Goal: Transaction & Acquisition: Purchase product/service

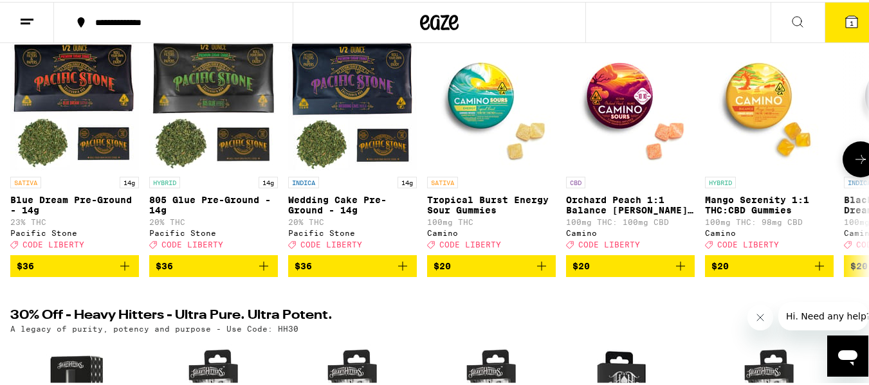
scroll to position [193, 0]
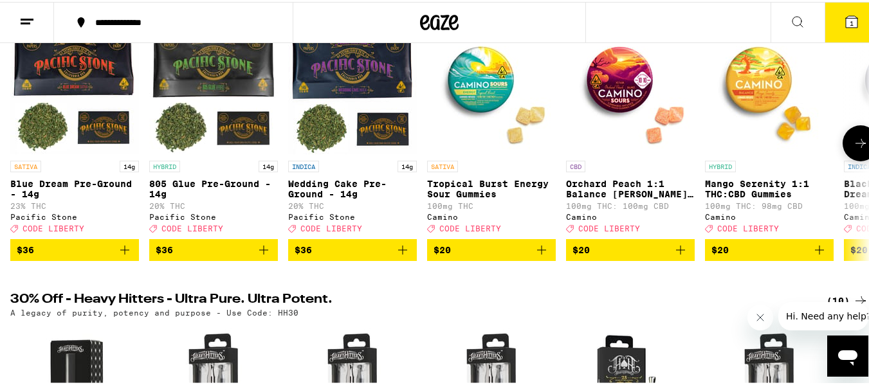
click at [853, 149] on icon at bounding box center [860, 141] width 15 height 15
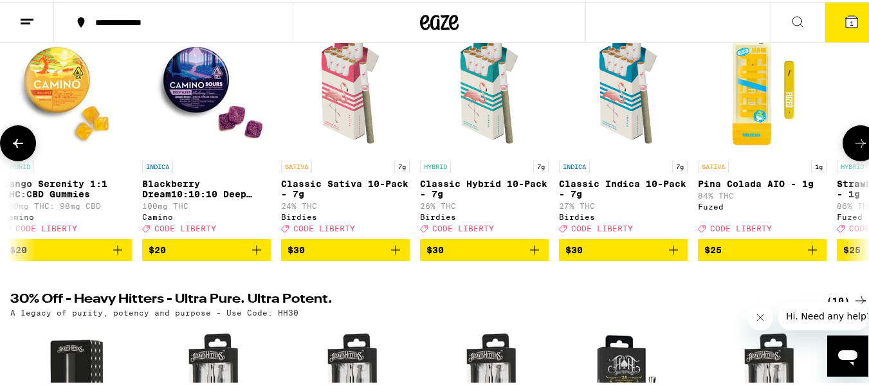
scroll to position [0, 708]
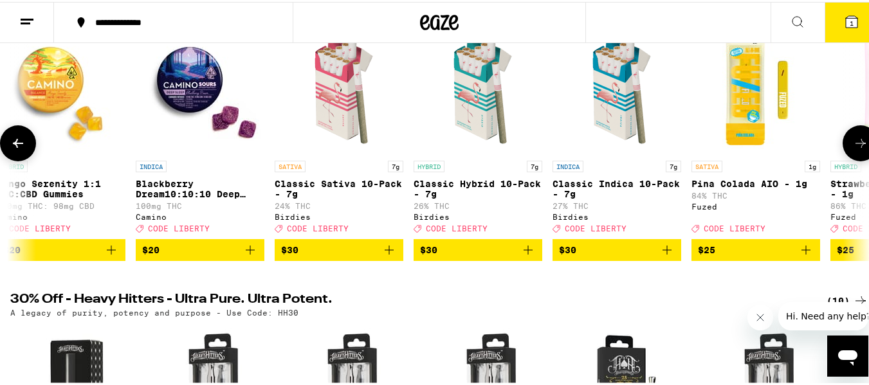
click at [853, 149] on icon at bounding box center [860, 141] width 15 height 15
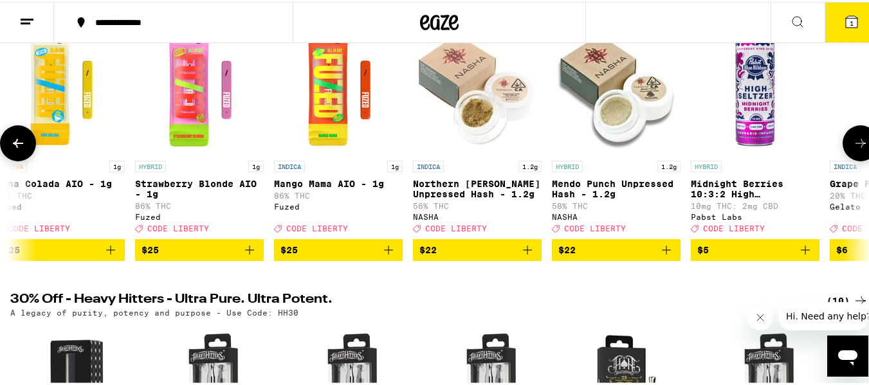
scroll to position [0, 1416]
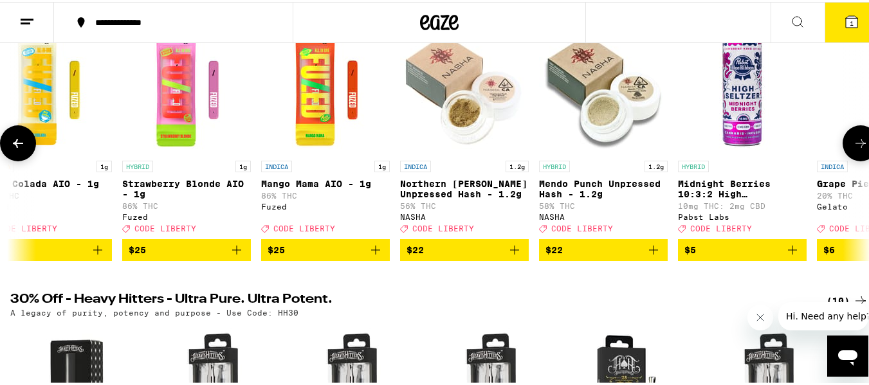
click at [853, 147] on icon at bounding box center [860, 141] width 15 height 15
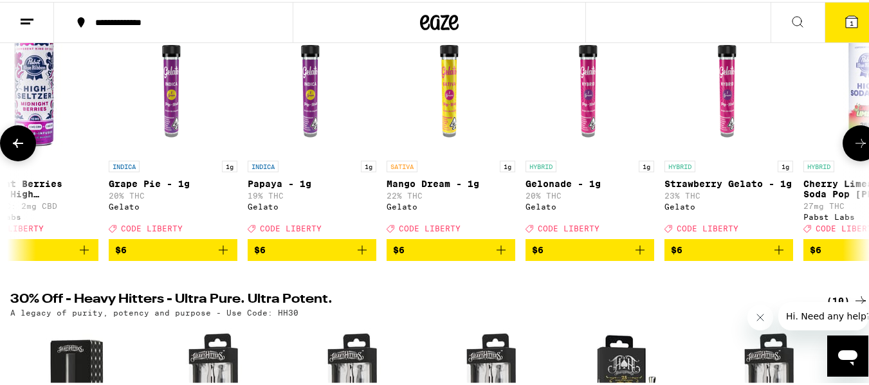
click at [853, 145] on icon at bounding box center [860, 141] width 15 height 15
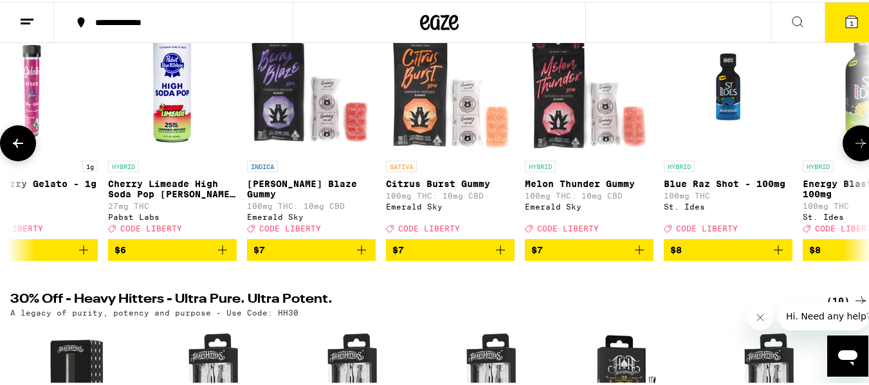
scroll to position [0, 2832]
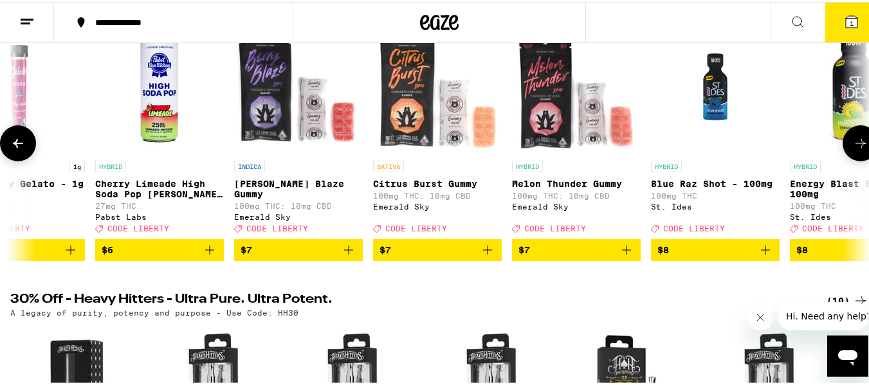
click at [350, 256] on icon "Add to bag" at bounding box center [348, 248] width 15 height 15
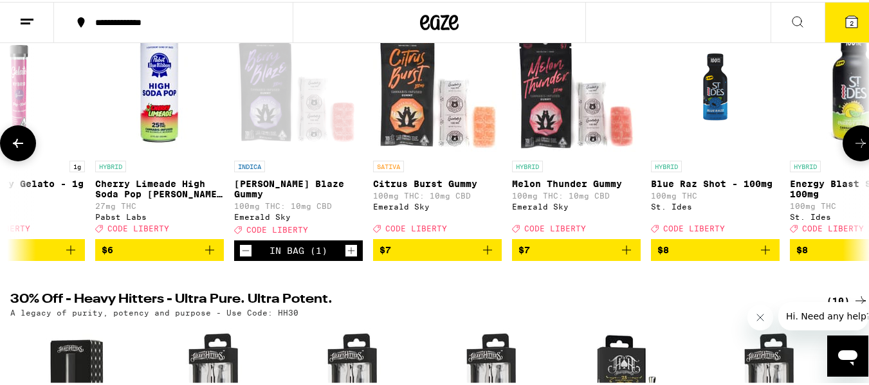
click at [493, 256] on icon "Add to bag" at bounding box center [487, 248] width 15 height 15
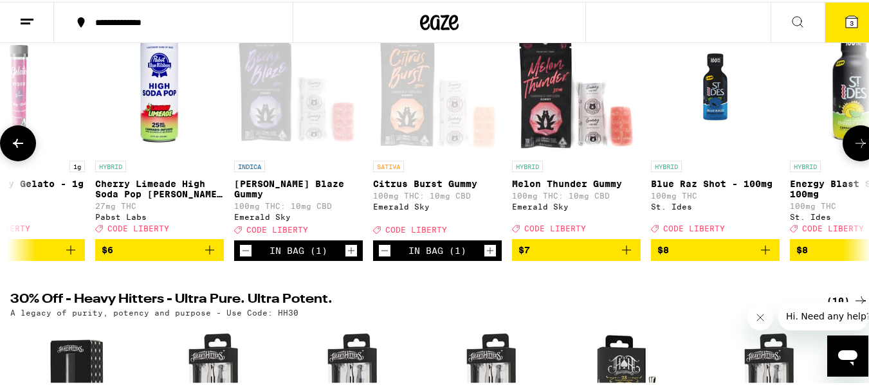
click at [630, 253] on icon "Add to bag" at bounding box center [626, 248] width 9 height 9
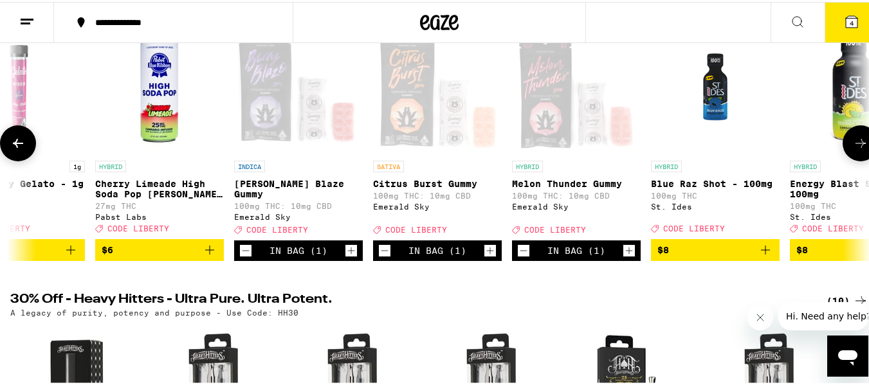
click at [853, 145] on icon at bounding box center [860, 141] width 15 height 15
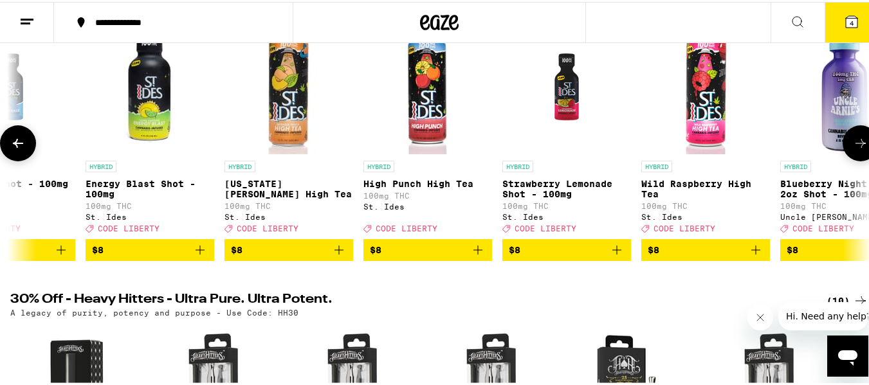
scroll to position [0, 3540]
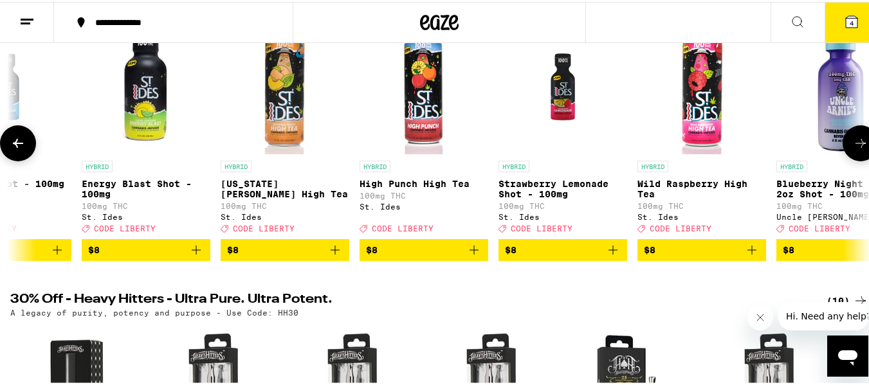
click at [853, 145] on icon at bounding box center [860, 141] width 15 height 15
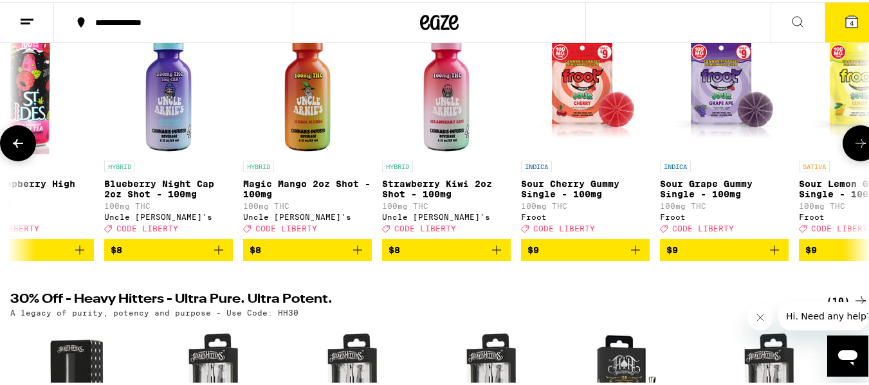
scroll to position [0, 4249]
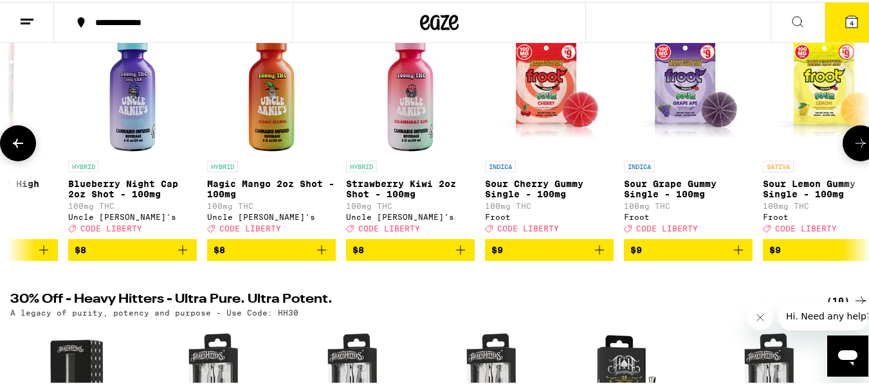
click at [843, 145] on button at bounding box center [861, 141] width 36 height 36
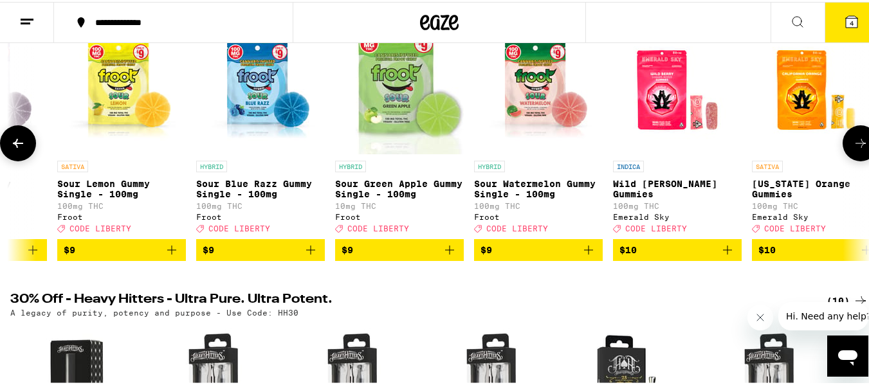
scroll to position [0, 4957]
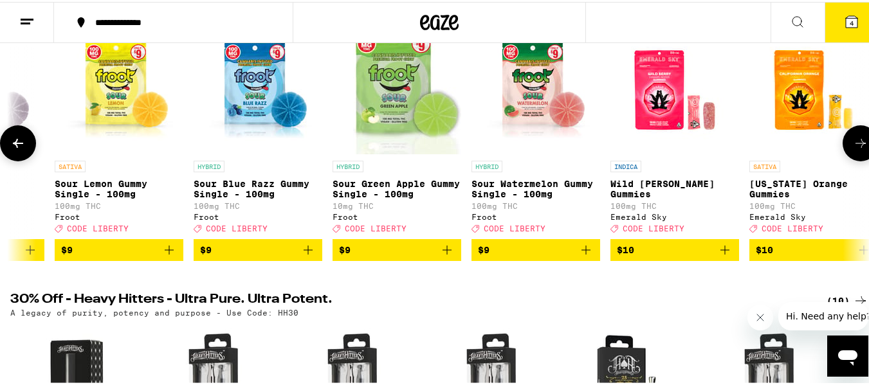
click at [843, 145] on button at bounding box center [861, 141] width 36 height 36
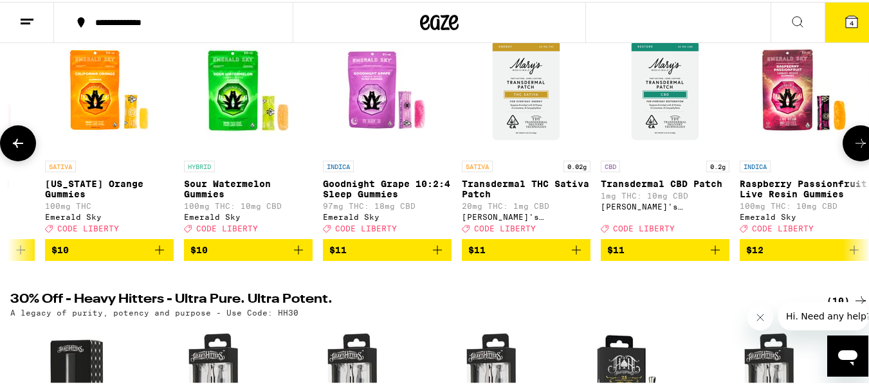
scroll to position [0, 5665]
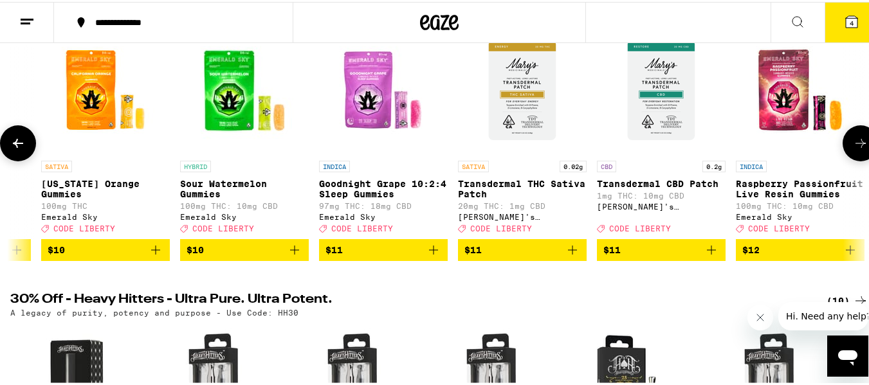
click at [843, 145] on button at bounding box center [861, 141] width 36 height 36
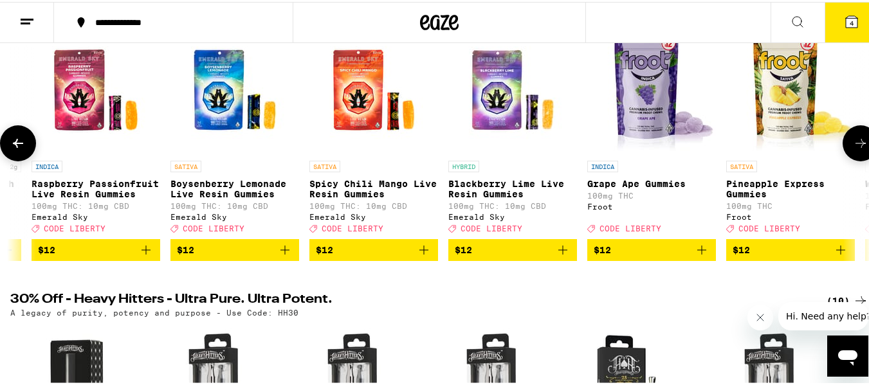
scroll to position [0, 6373]
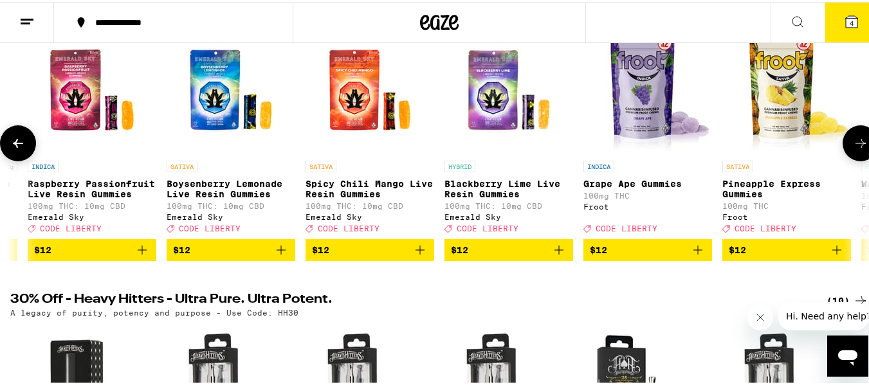
click at [843, 145] on button at bounding box center [861, 141] width 36 height 36
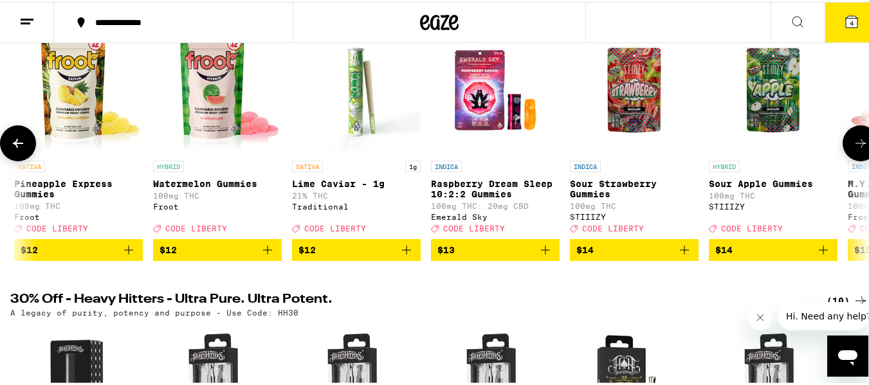
click at [843, 145] on button at bounding box center [861, 141] width 36 height 36
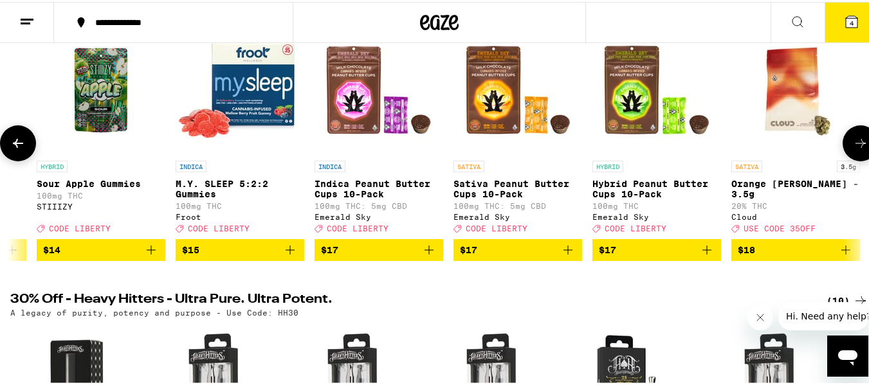
scroll to position [0, 7789]
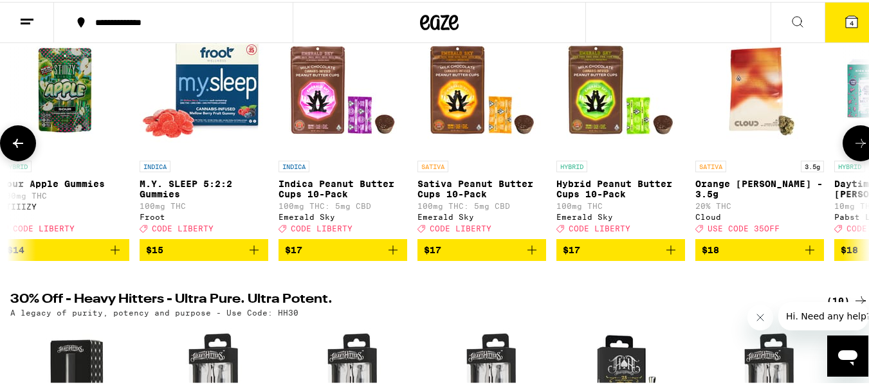
drag, startPoint x: 835, startPoint y: 143, endPoint x: 835, endPoint y: 152, distance: 9.0
click at [843, 152] on button at bounding box center [861, 141] width 36 height 36
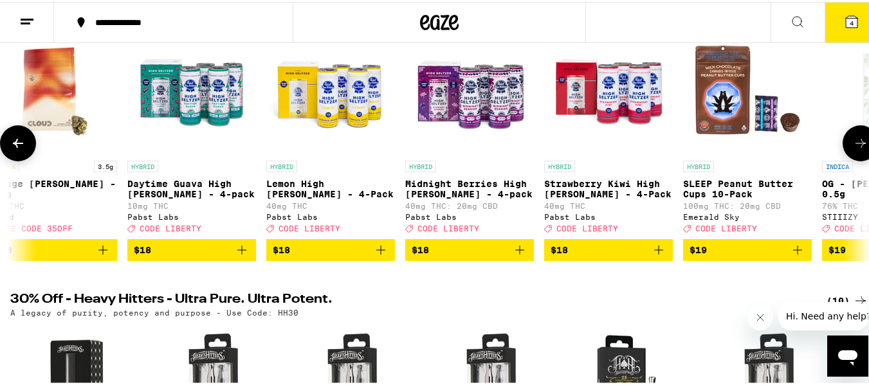
scroll to position [0, 8497]
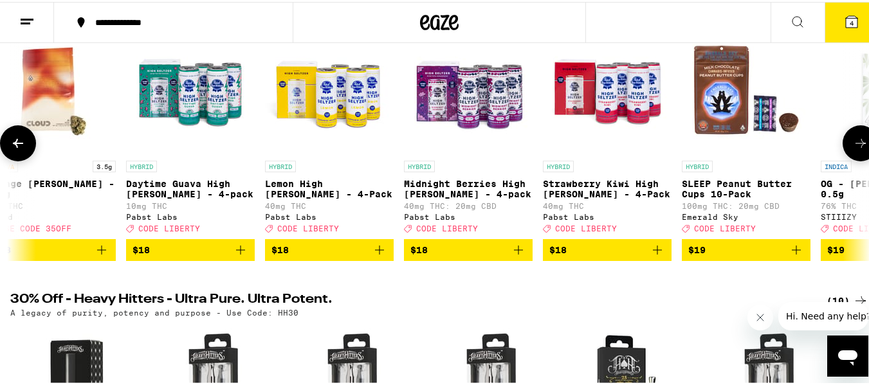
click at [843, 142] on div at bounding box center [861, 141] width 36 height 36
click at [853, 146] on icon at bounding box center [860, 141] width 15 height 15
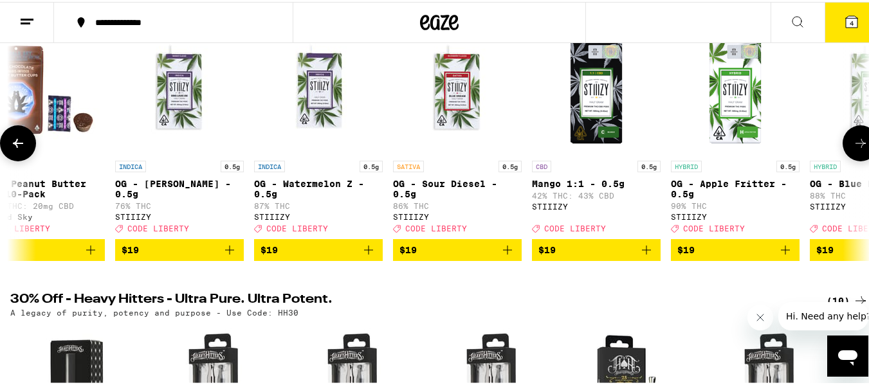
scroll to position [0, 9205]
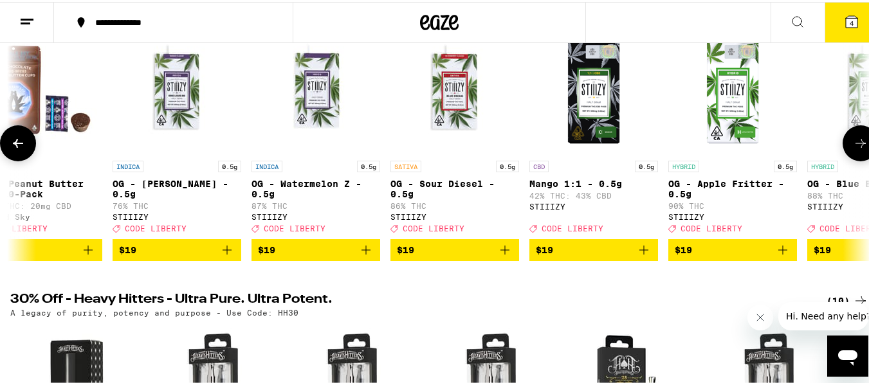
click at [843, 139] on div at bounding box center [861, 141] width 36 height 36
click at [853, 143] on icon at bounding box center [860, 141] width 15 height 15
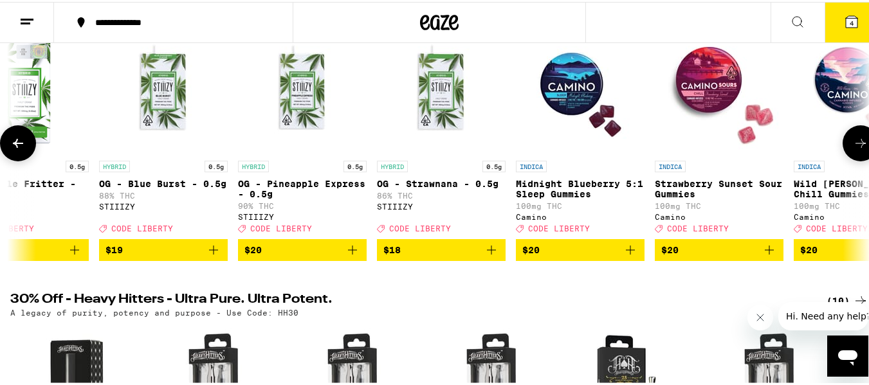
click at [853, 143] on icon at bounding box center [860, 141] width 15 height 15
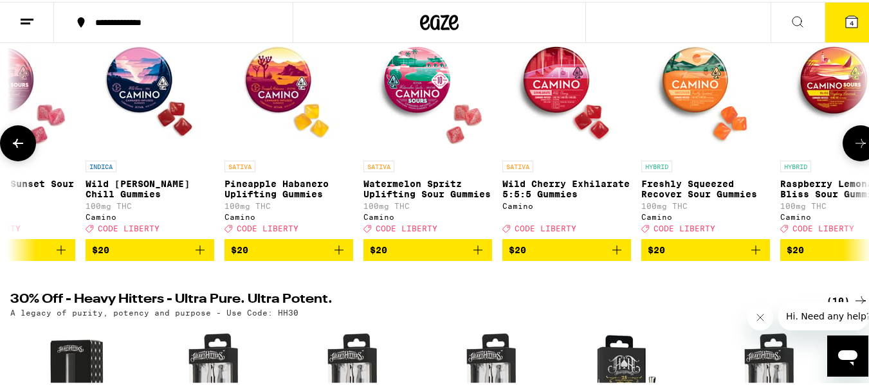
click at [853, 143] on icon at bounding box center [860, 141] width 15 height 15
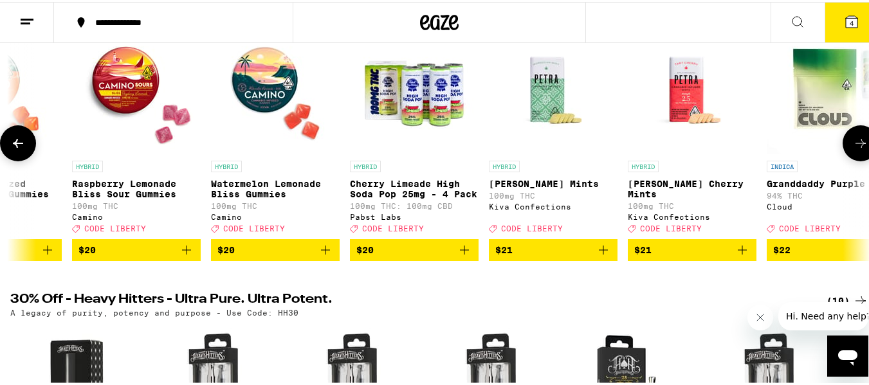
click at [853, 143] on icon at bounding box center [860, 141] width 15 height 15
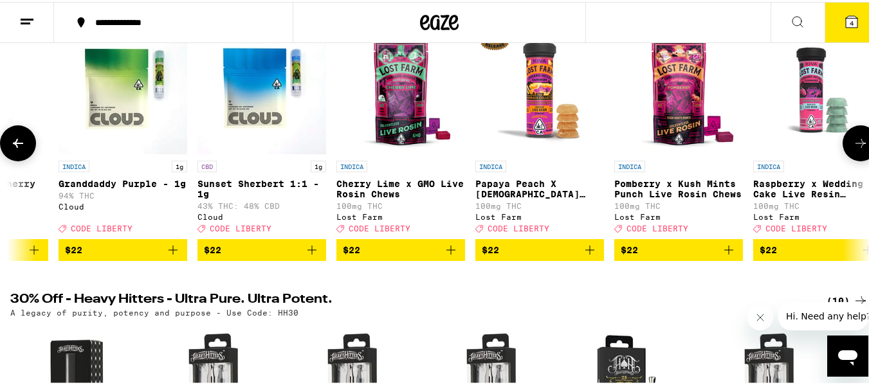
click at [853, 142] on icon at bounding box center [860, 141] width 15 height 15
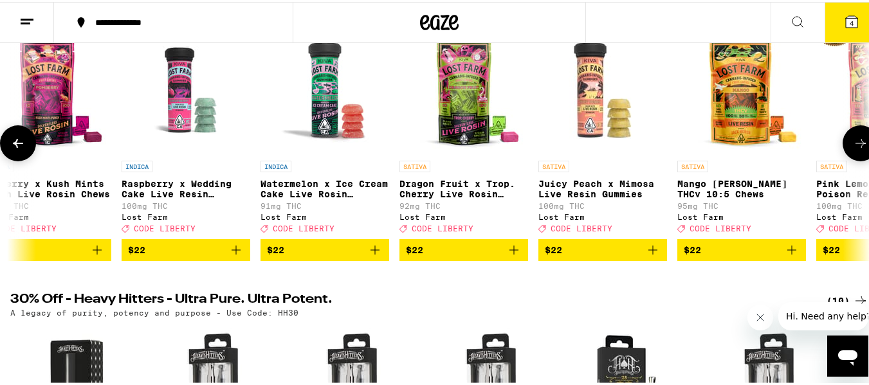
scroll to position [0, 12746]
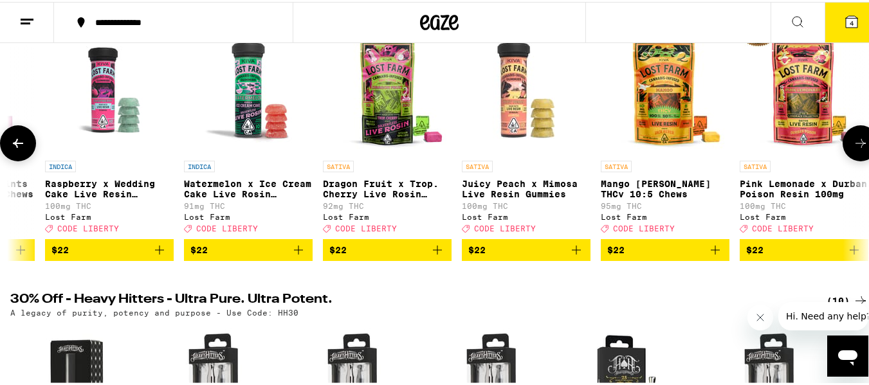
click at [853, 142] on icon at bounding box center [860, 141] width 15 height 15
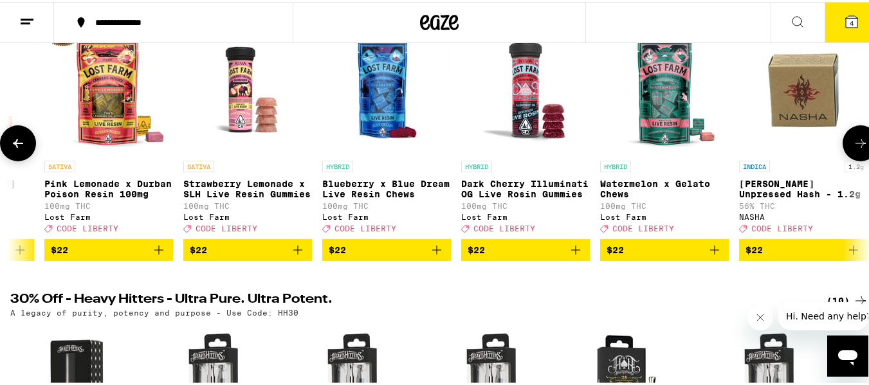
scroll to position [0, 13454]
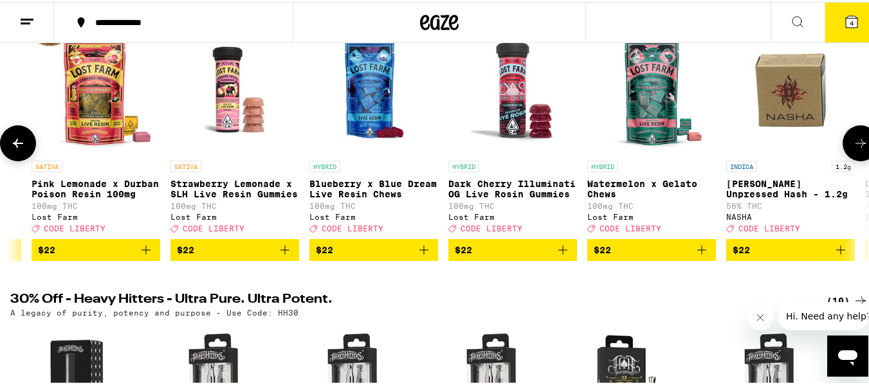
click at [853, 142] on icon at bounding box center [860, 141] width 15 height 15
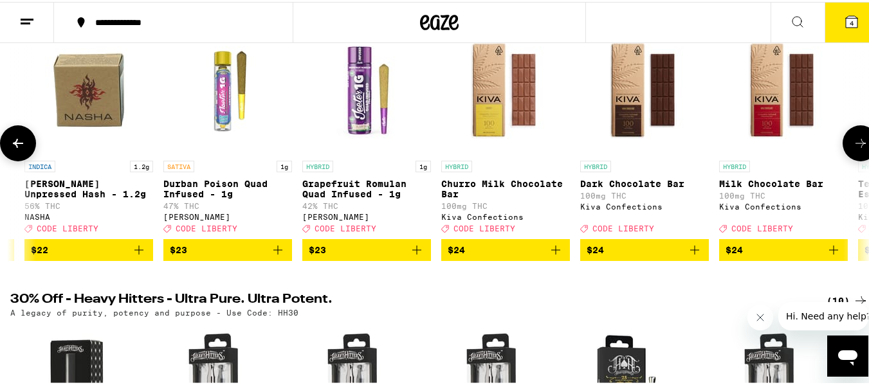
scroll to position [0, 14162]
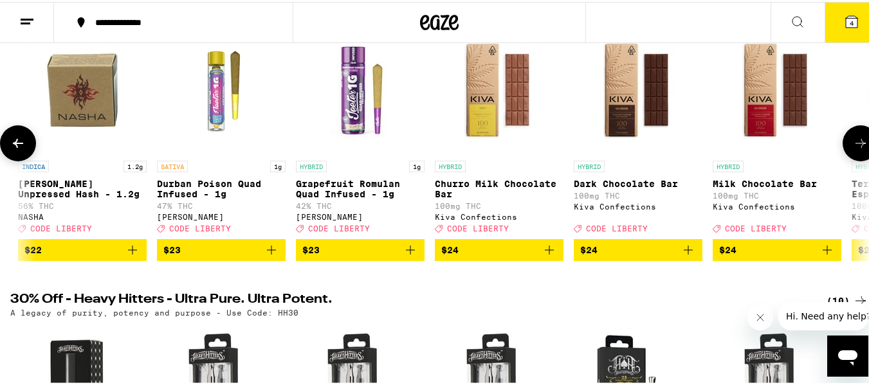
click at [853, 142] on icon at bounding box center [860, 141] width 15 height 15
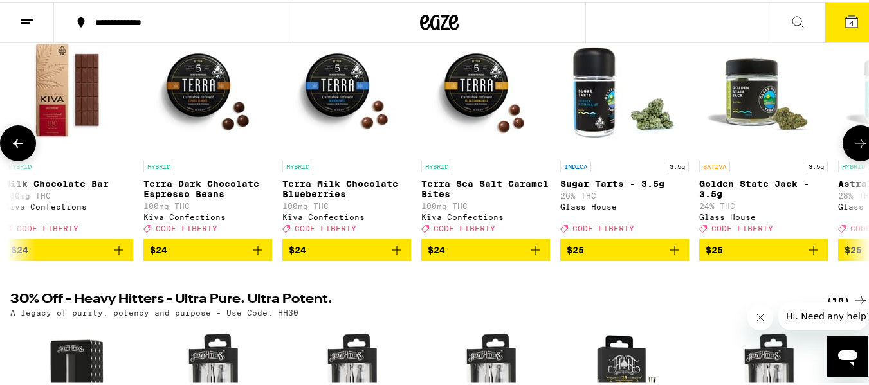
click at [853, 142] on icon at bounding box center [860, 141] width 15 height 15
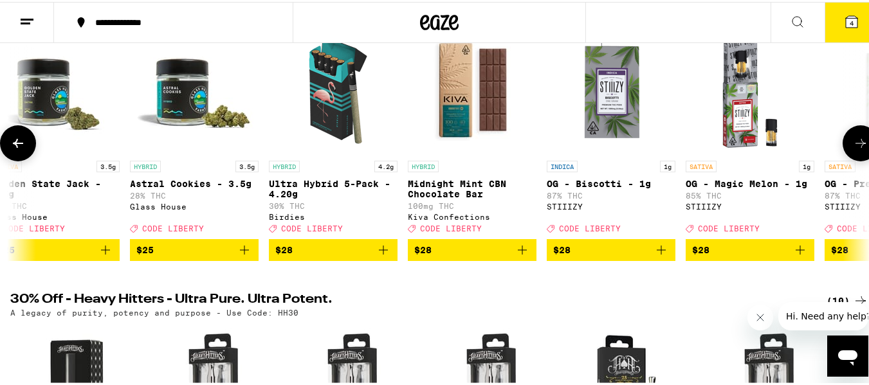
click at [853, 142] on icon at bounding box center [860, 141] width 15 height 15
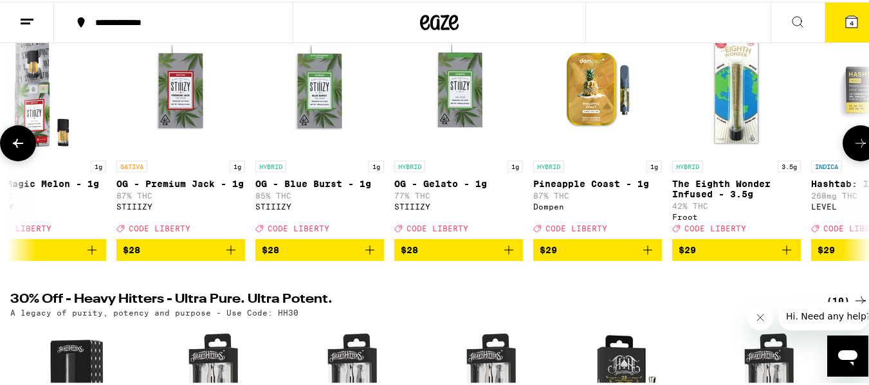
click at [853, 142] on icon at bounding box center [860, 141] width 15 height 15
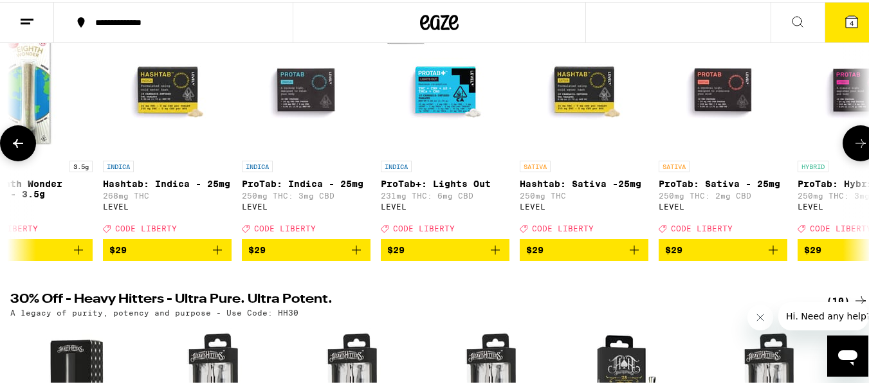
click at [853, 142] on icon at bounding box center [860, 141] width 15 height 15
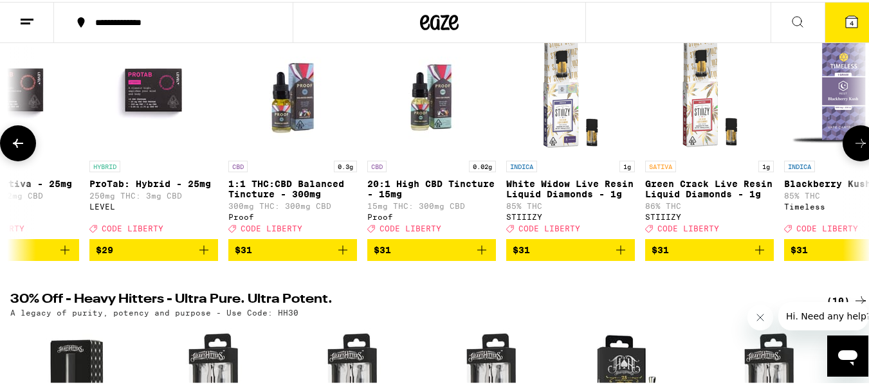
click at [853, 142] on icon at bounding box center [860, 141] width 15 height 15
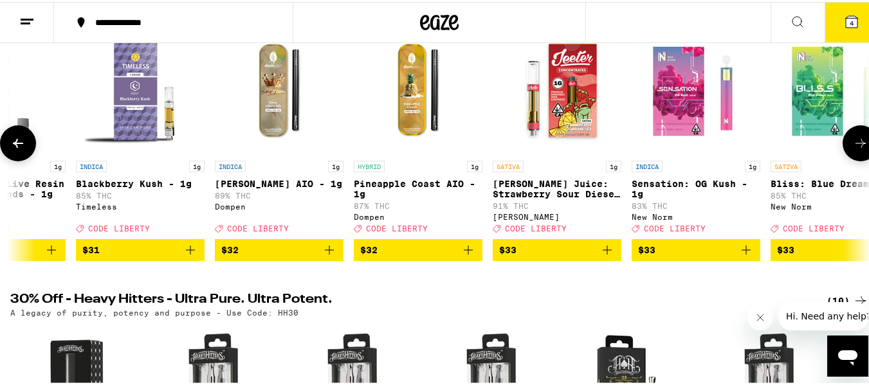
click at [853, 142] on icon at bounding box center [860, 141] width 15 height 15
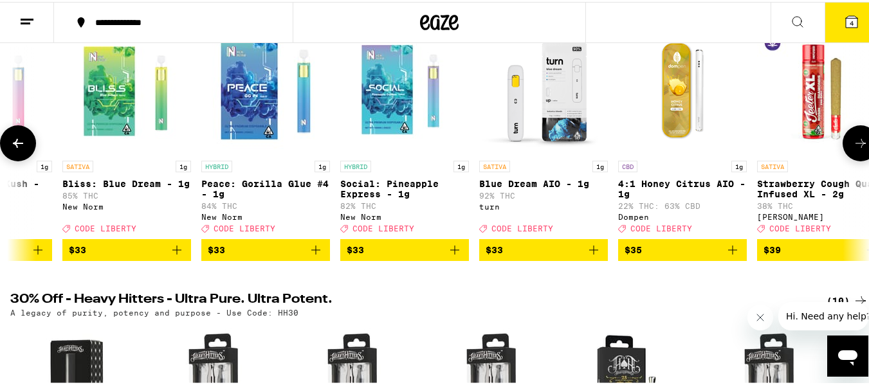
click at [853, 142] on icon at bounding box center [860, 141] width 15 height 15
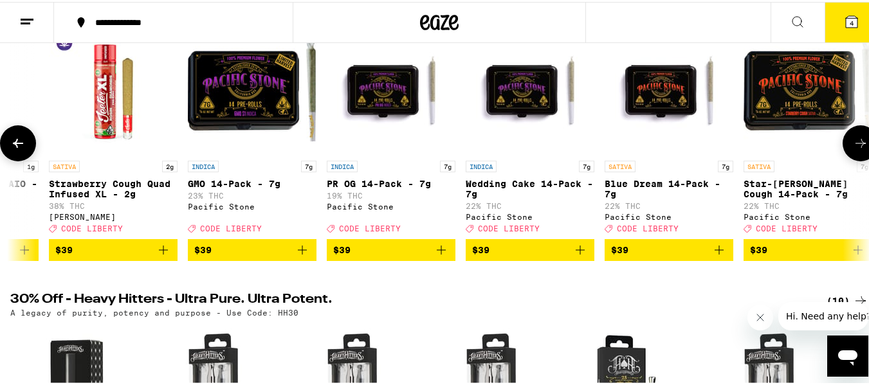
click at [853, 140] on icon at bounding box center [860, 141] width 15 height 15
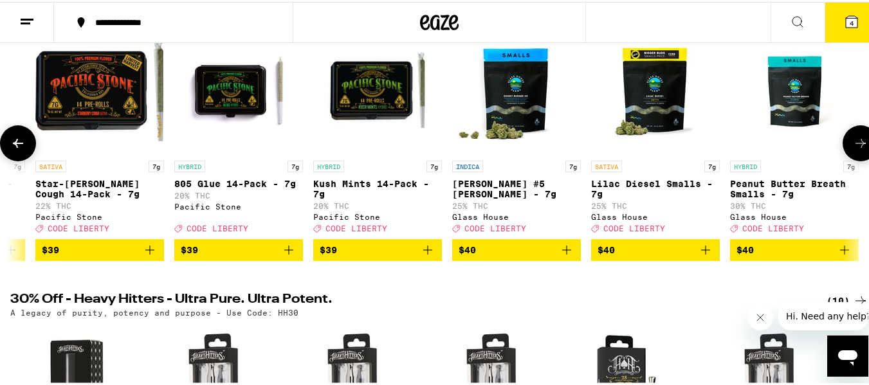
click at [853, 140] on icon at bounding box center [860, 141] width 15 height 15
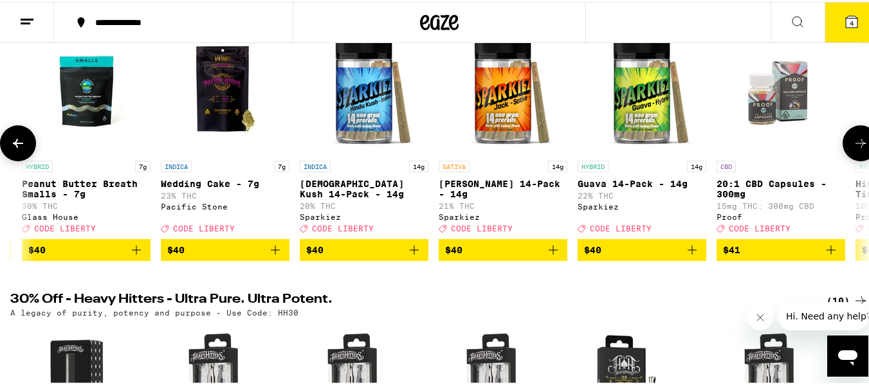
click at [853, 140] on icon at bounding box center [860, 141] width 15 height 15
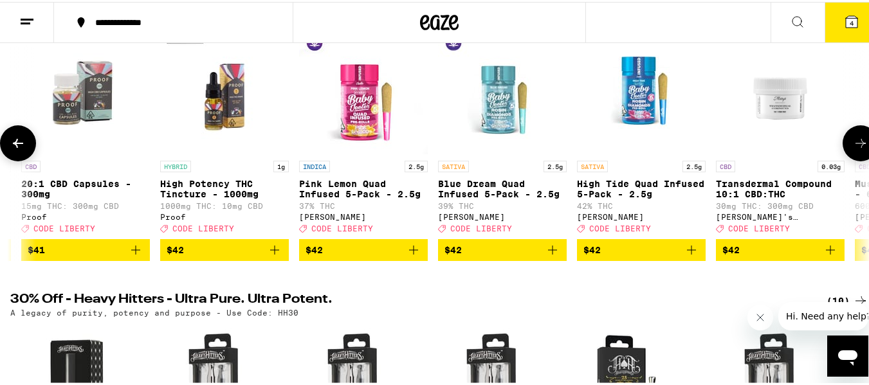
scroll to position [0, 21951]
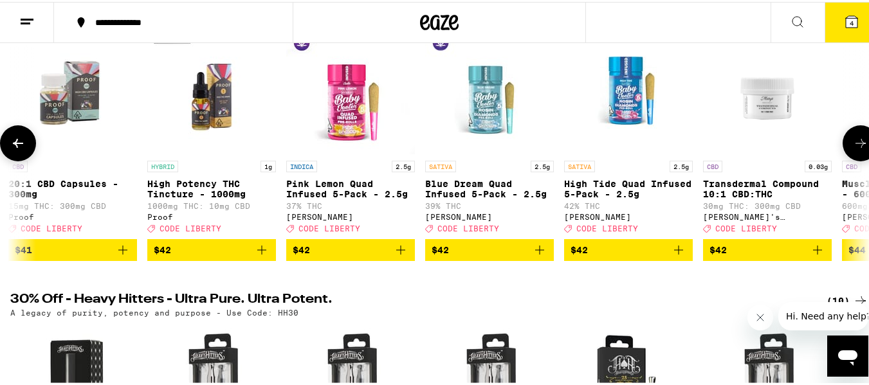
click at [257, 256] on icon "Add to bag" at bounding box center [261, 248] width 15 height 15
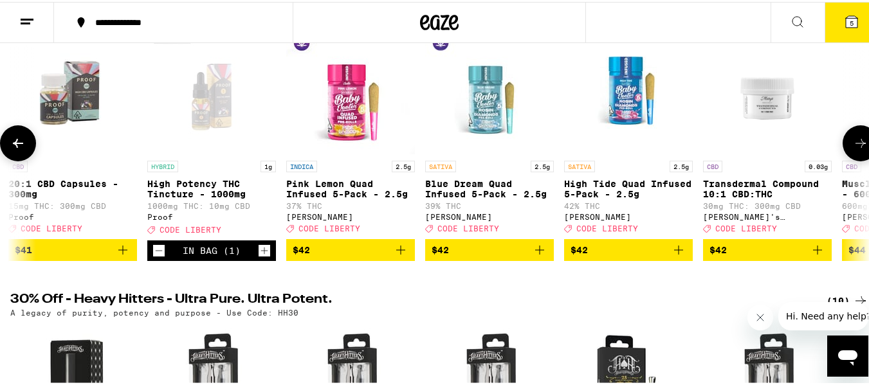
click at [853, 147] on icon at bounding box center [860, 141] width 15 height 15
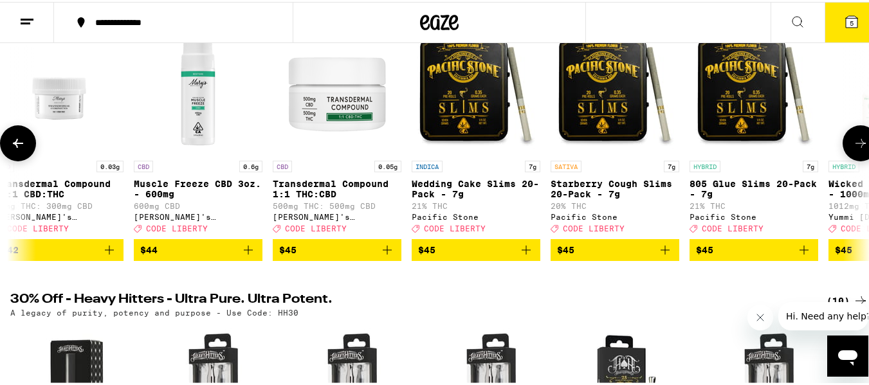
click at [859, 147] on button at bounding box center [861, 141] width 36 height 36
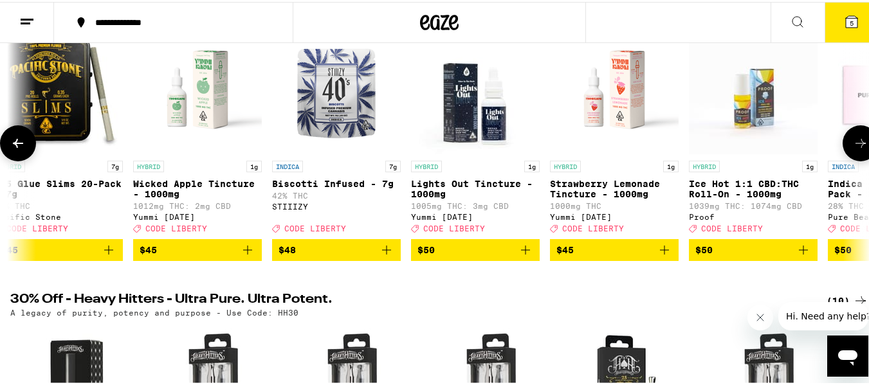
scroll to position [0, 23367]
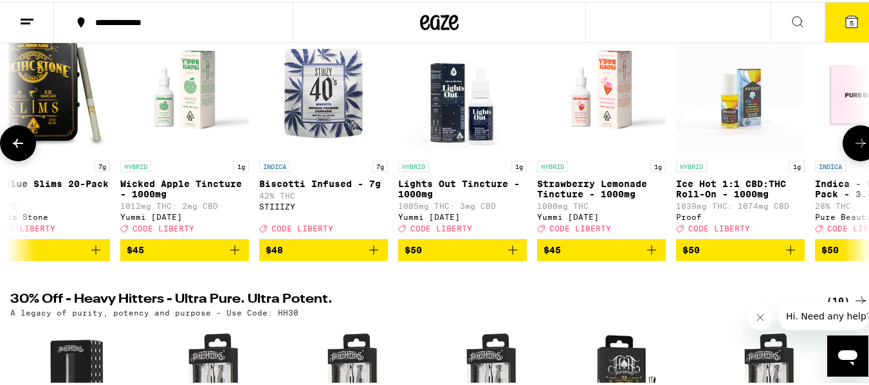
click at [843, 147] on button at bounding box center [861, 141] width 36 height 36
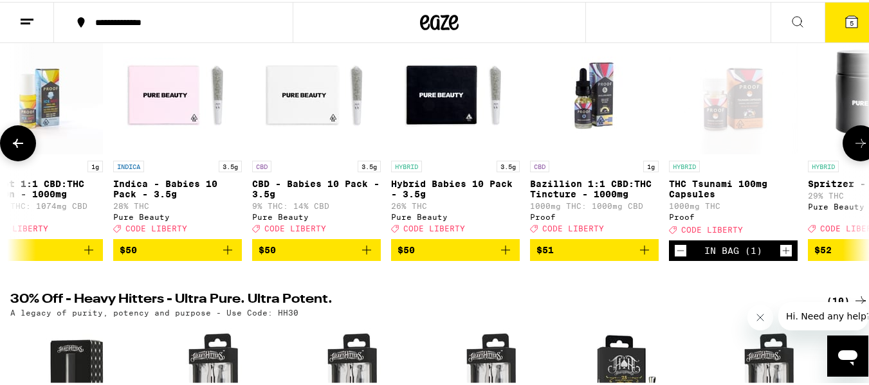
scroll to position [0, 24075]
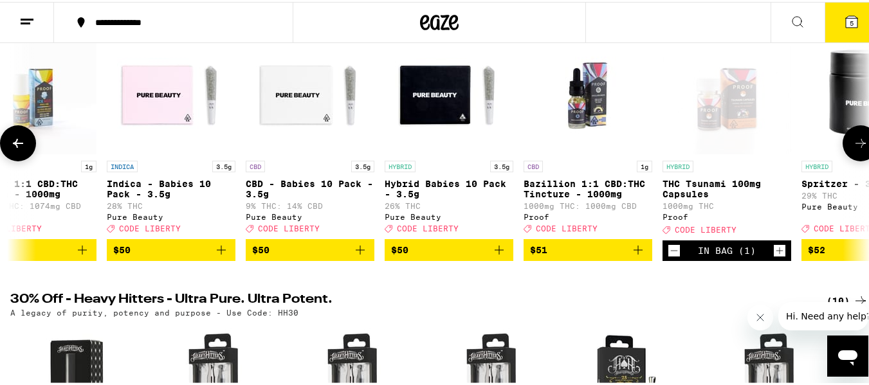
drag, startPoint x: 846, startPoint y: 152, endPoint x: 838, endPoint y: 152, distance: 7.7
click at [843, 152] on button at bounding box center [861, 141] width 36 height 36
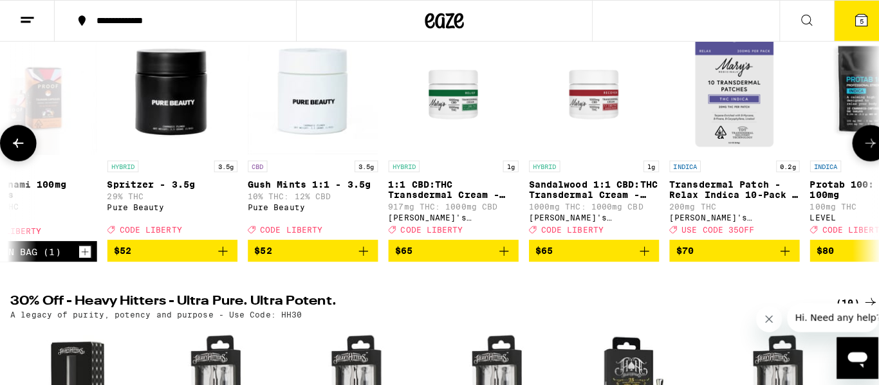
scroll to position [0, 24783]
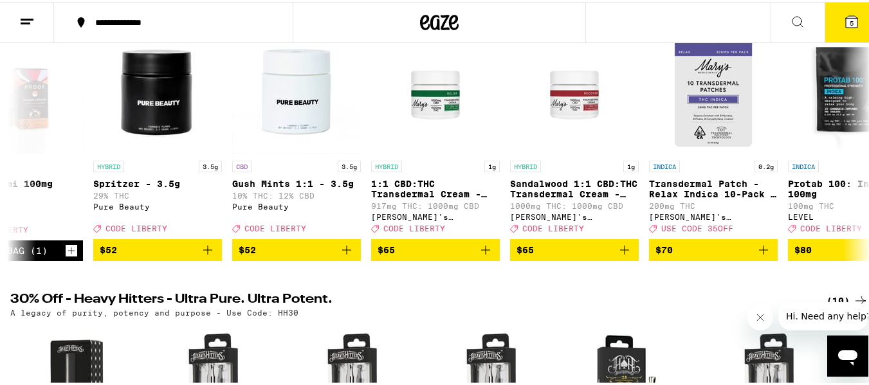
click at [826, 18] on button "5" at bounding box center [851, 21] width 54 height 40
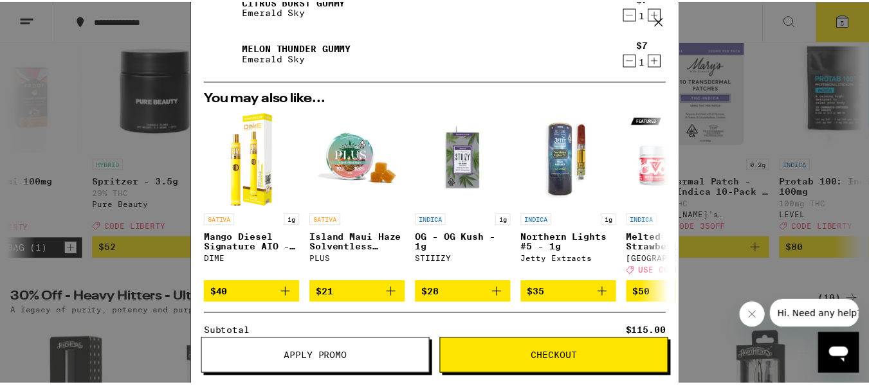
scroll to position [367, 0]
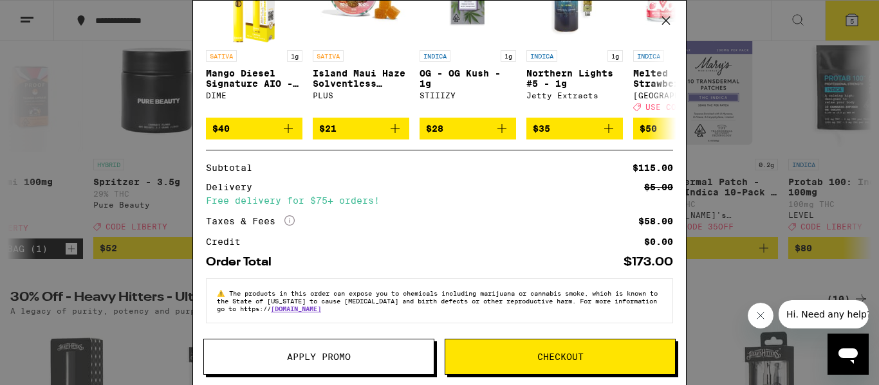
click at [248, 360] on span "Apply Promo" at bounding box center [319, 356] width 230 height 9
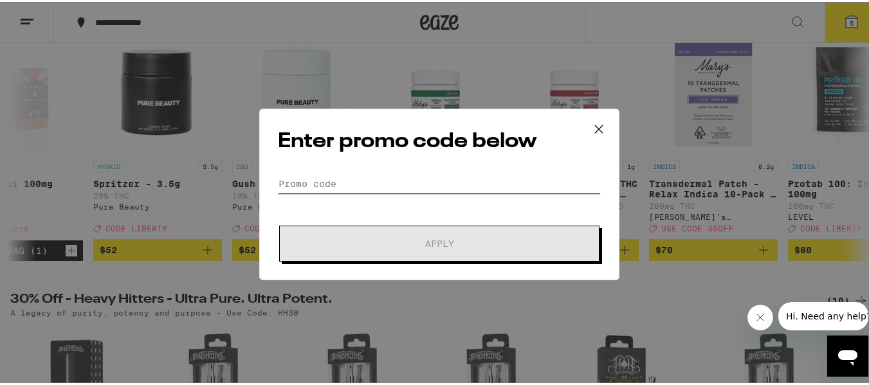
click at [289, 180] on input "Promo Code" at bounding box center [439, 181] width 323 height 19
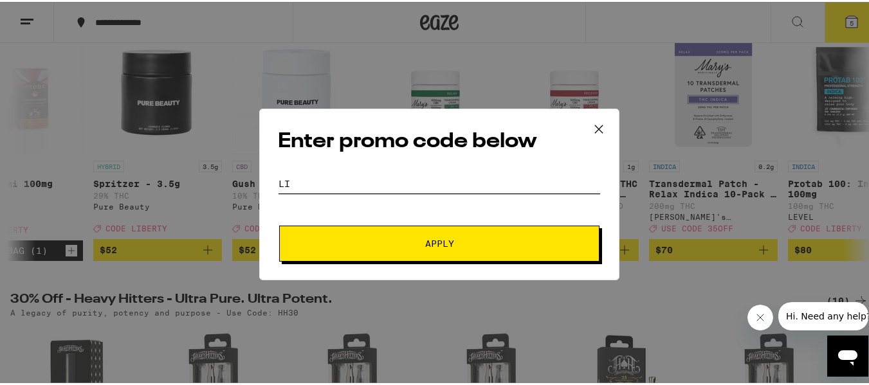
drag, startPoint x: 291, startPoint y: 178, endPoint x: 302, endPoint y: 179, distance: 11.0
click at [298, 178] on input "li" at bounding box center [439, 181] width 323 height 19
type input "liberty"
click at [483, 246] on span "Apply" at bounding box center [439, 241] width 232 height 9
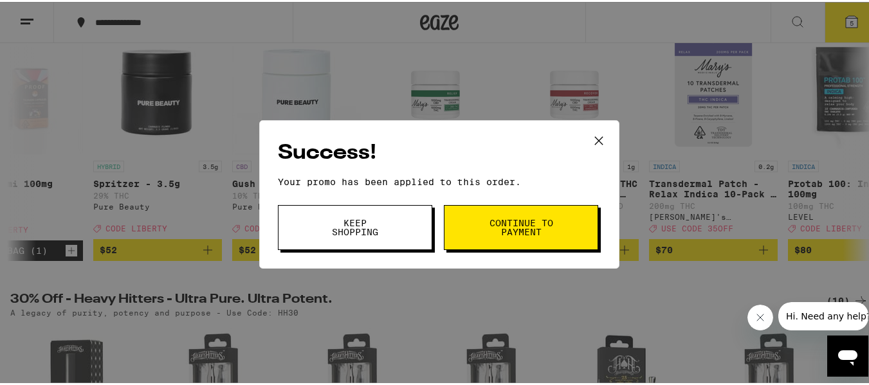
drag, startPoint x: 479, startPoint y: 234, endPoint x: 487, endPoint y: 235, distance: 8.4
click at [484, 235] on button "Continue to payment" at bounding box center [521, 225] width 154 height 45
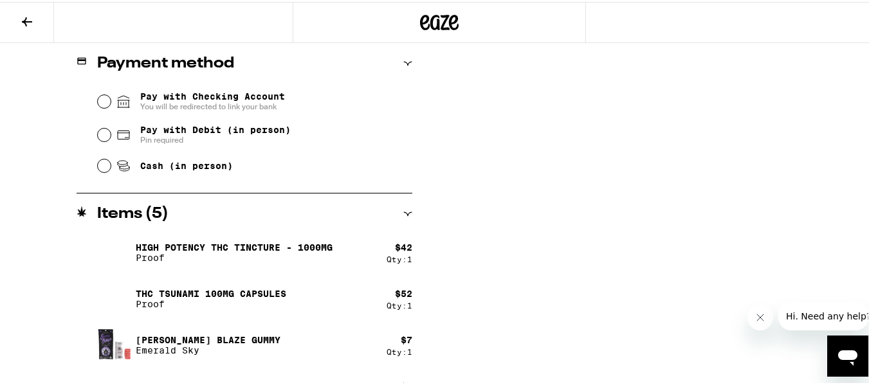
scroll to position [615, 0]
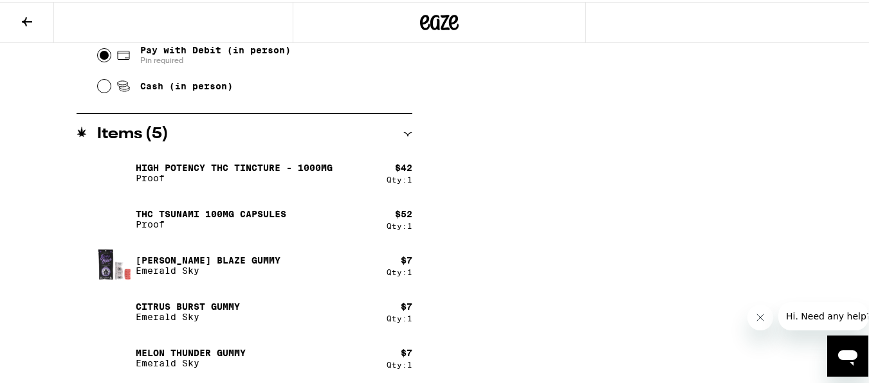
click at [105, 59] on input "Pay with Debit (in person) Pin required" at bounding box center [104, 53] width 13 height 13
radio input "true"
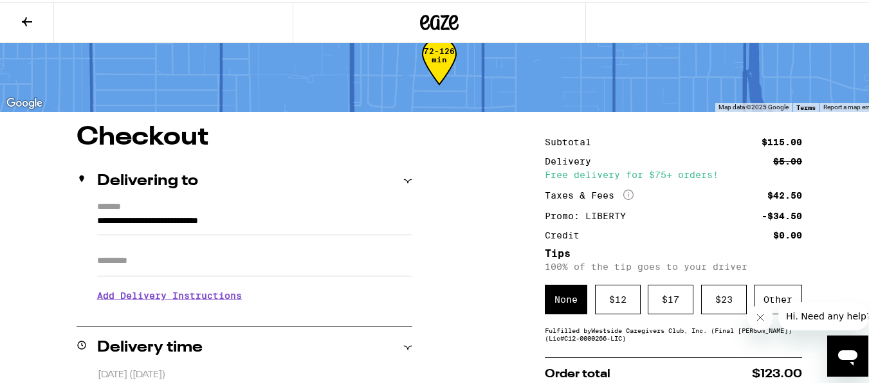
scroll to position [0, 0]
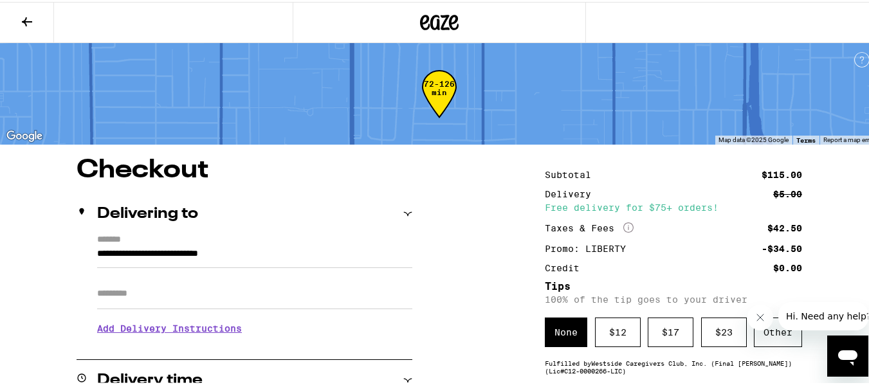
click at [569, 331] on div "None" at bounding box center [566, 331] width 42 height 30
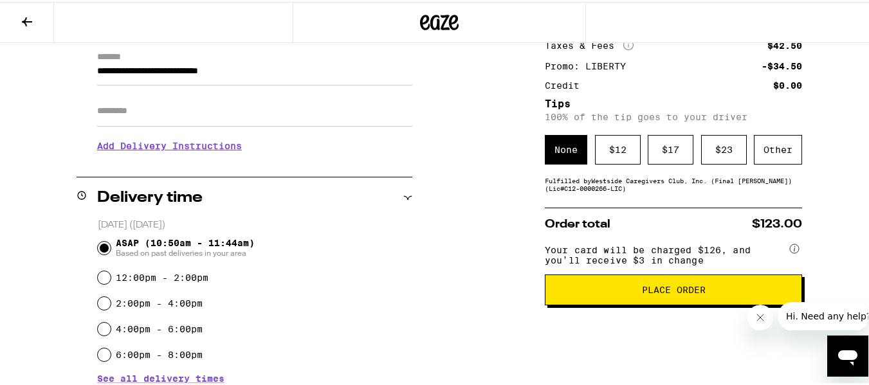
scroll to position [193, 0]
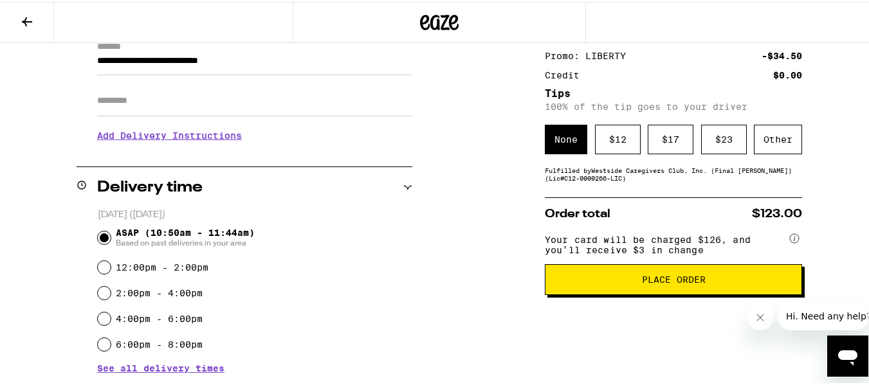
click at [662, 282] on span "Place Order" at bounding box center [674, 277] width 64 height 9
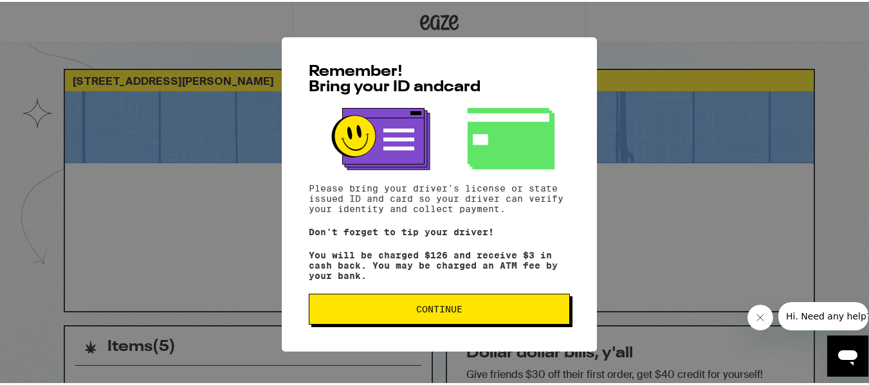
click at [481, 312] on span "Continue" at bounding box center [439, 307] width 239 height 9
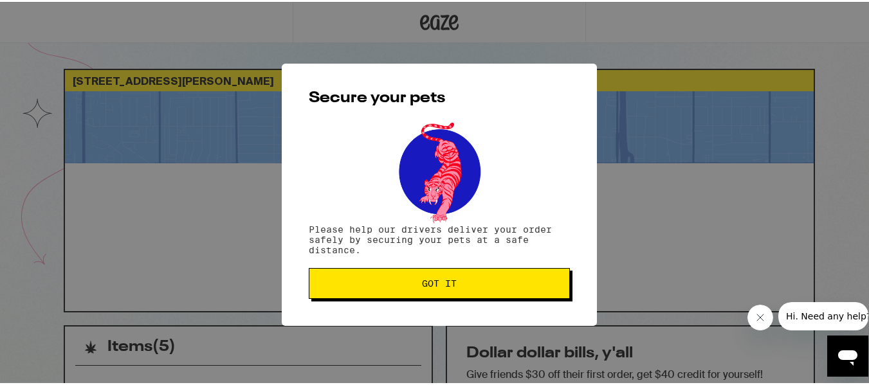
click at [459, 282] on span "Got it" at bounding box center [439, 281] width 239 height 9
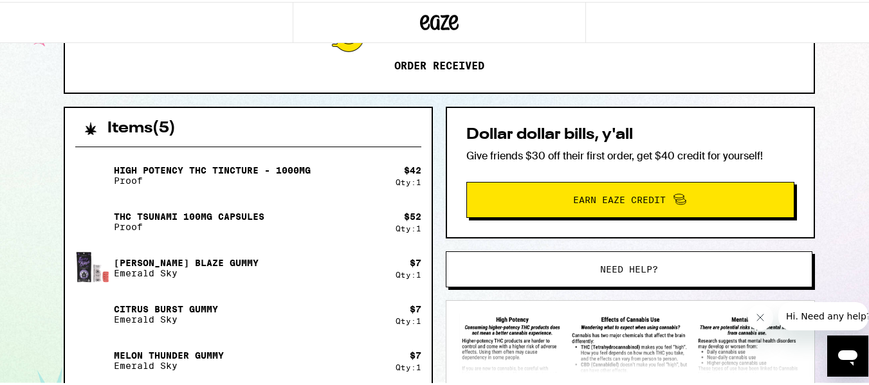
scroll to position [223, 0]
